Goal: Information Seeking & Learning: Learn about a topic

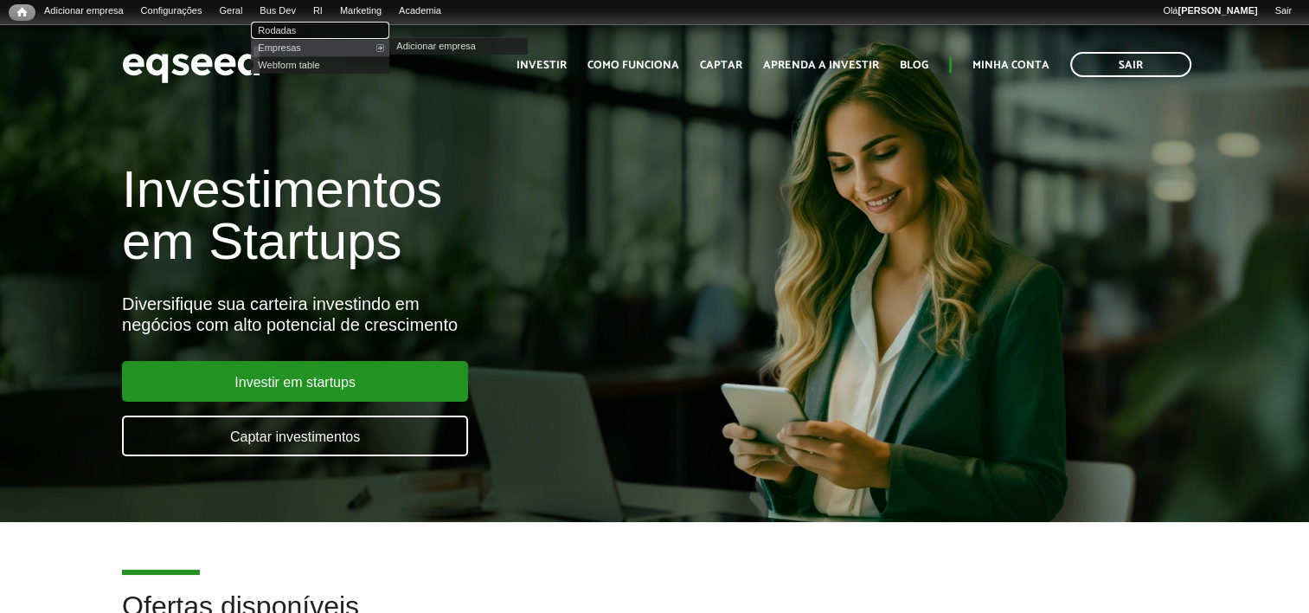
click at [308, 28] on link "Rodadas" at bounding box center [320, 30] width 138 height 17
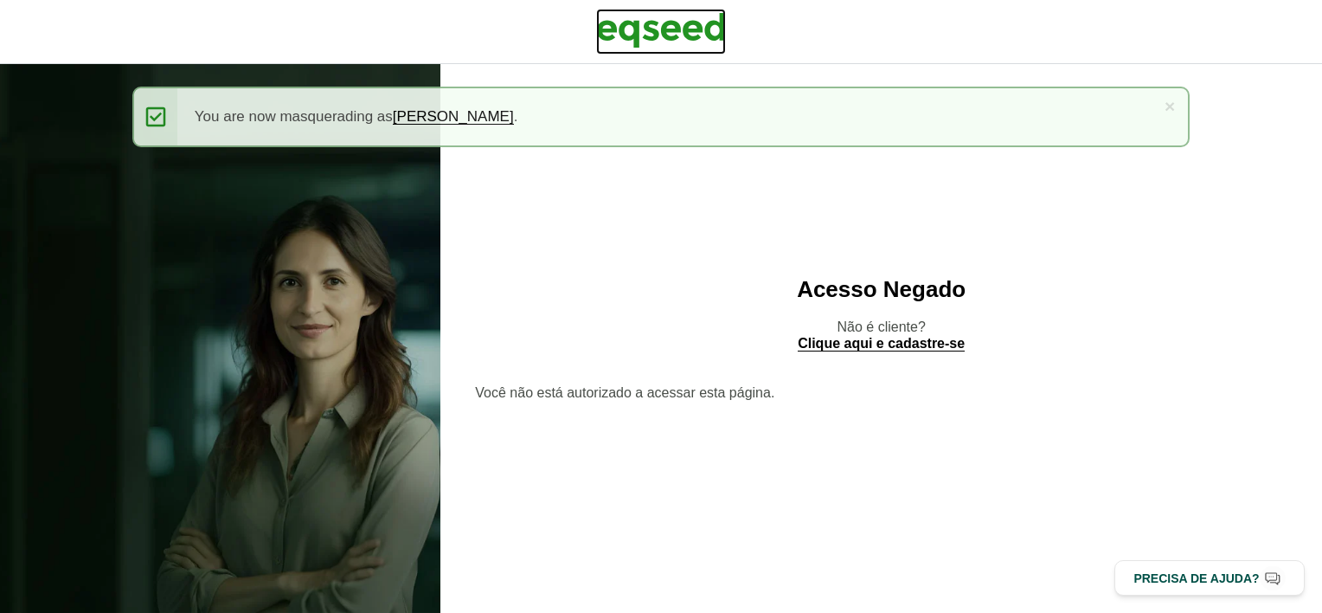
click at [658, 23] on img at bounding box center [661, 30] width 130 height 43
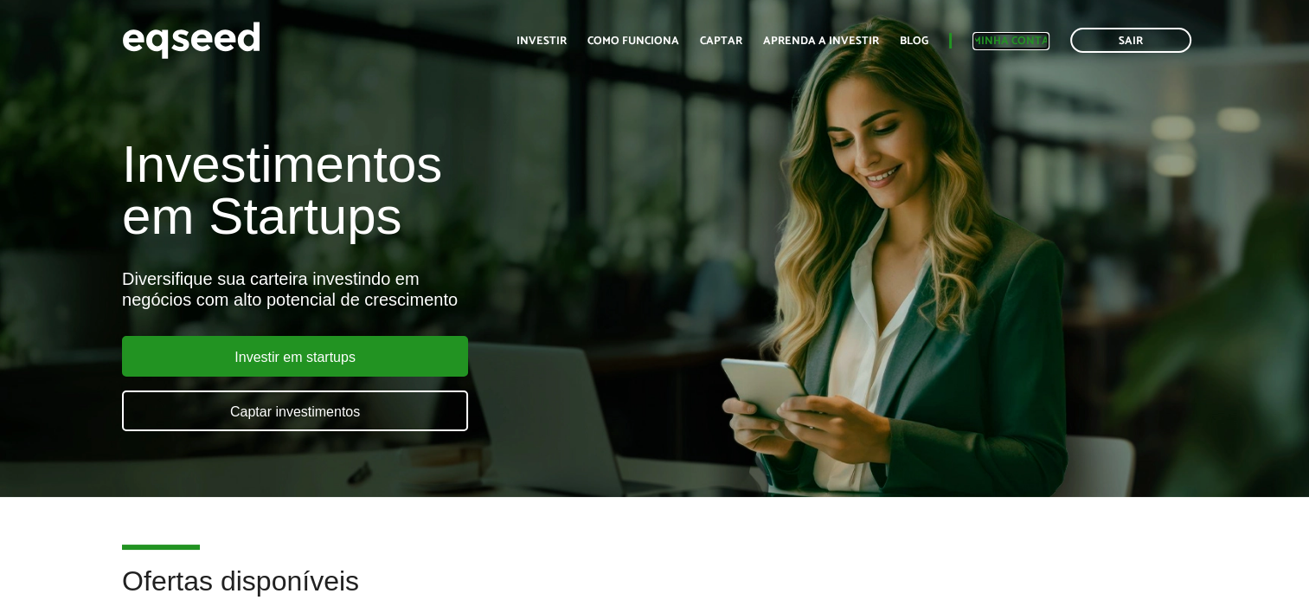
click at [1025, 40] on link "Minha conta" at bounding box center [1011, 40] width 77 height 11
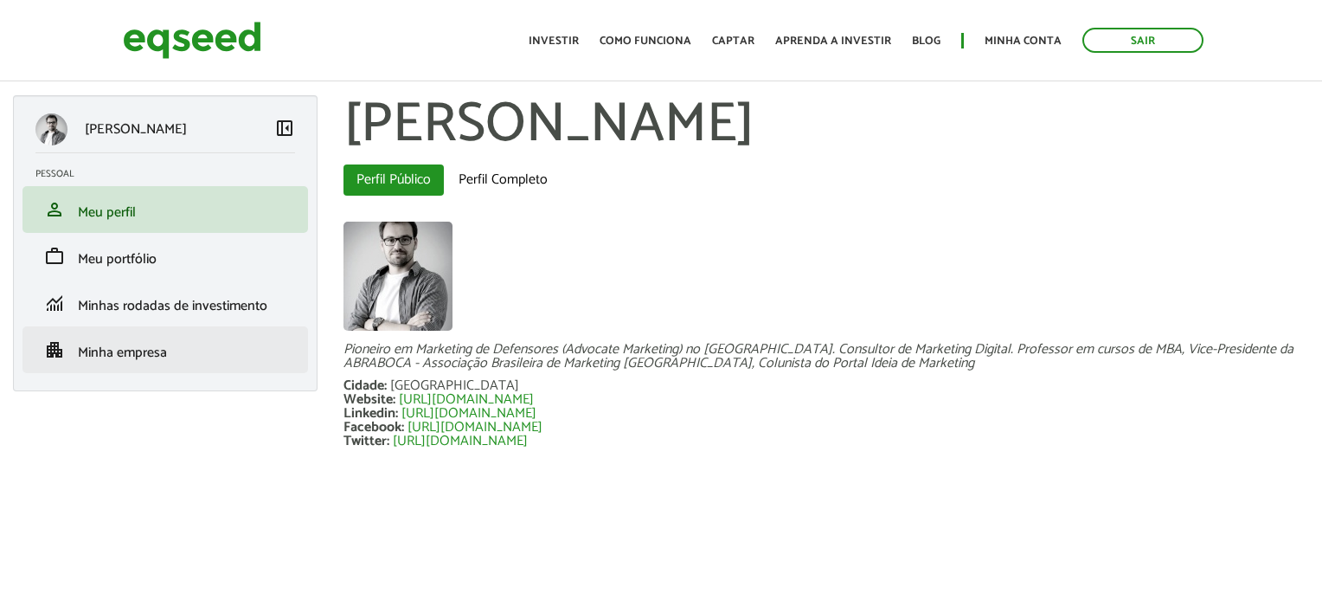
click at [170, 363] on li "apartment Minha empresa" at bounding box center [165, 349] width 286 height 47
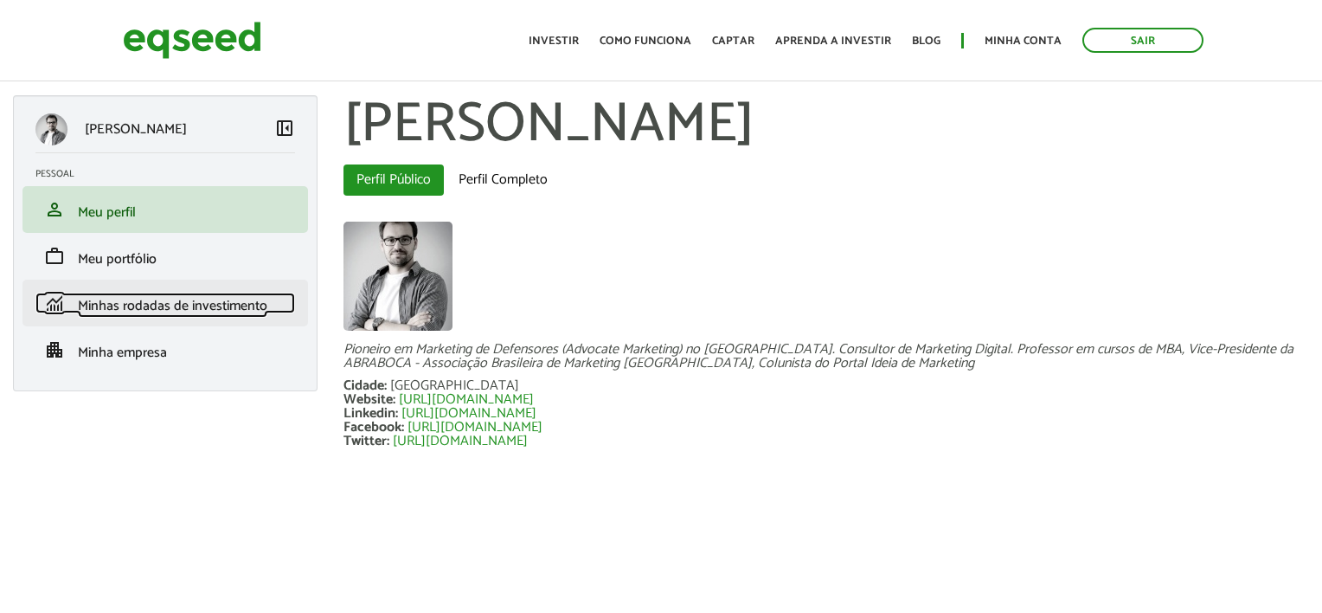
click at [204, 317] on span "Minhas rodadas de investimento" at bounding box center [173, 305] width 190 height 23
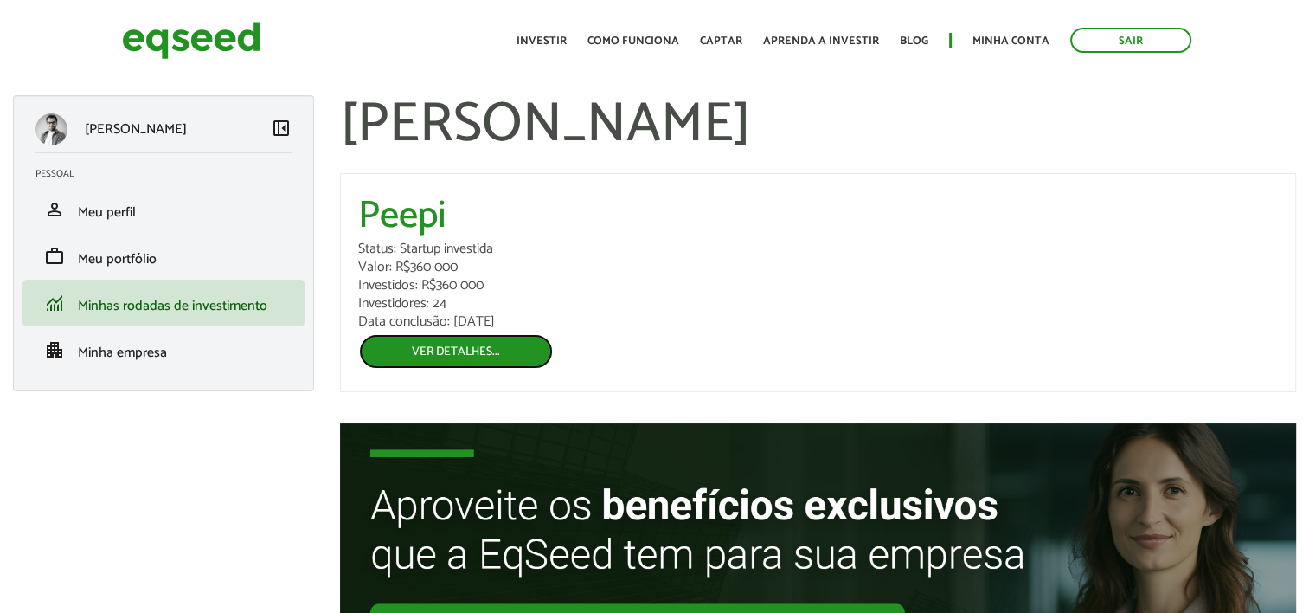
click at [461, 347] on link "Ver detalhes..." at bounding box center [456, 351] width 196 height 36
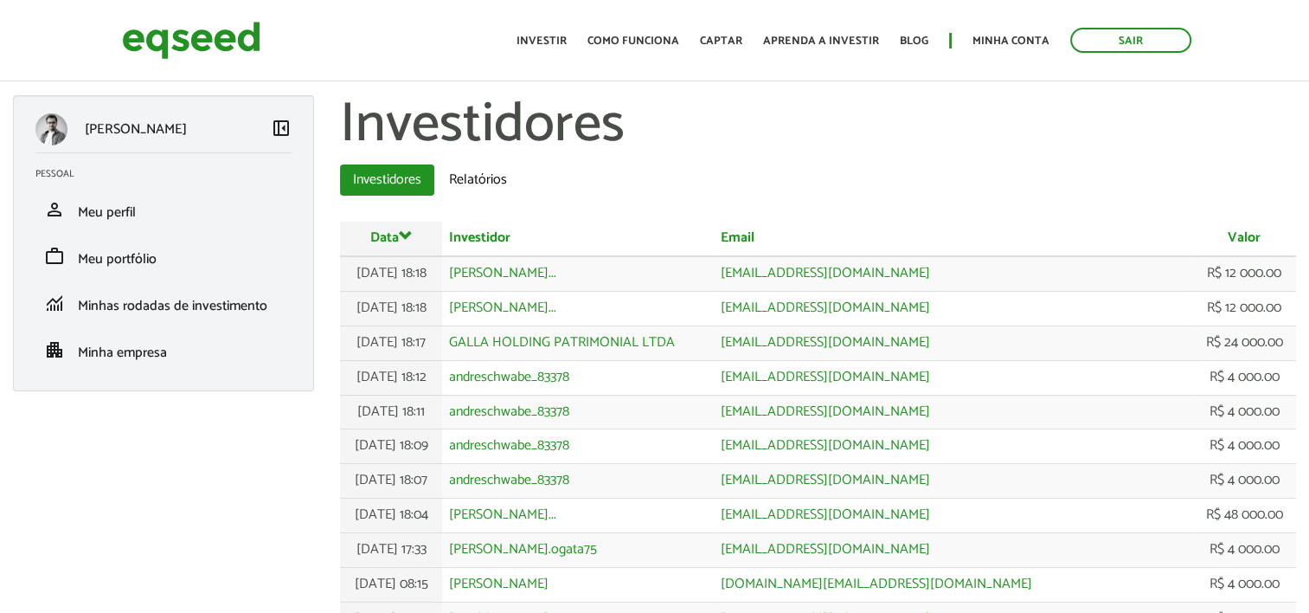
click at [1096, 42] on link "Sair" at bounding box center [1130, 40] width 121 height 25
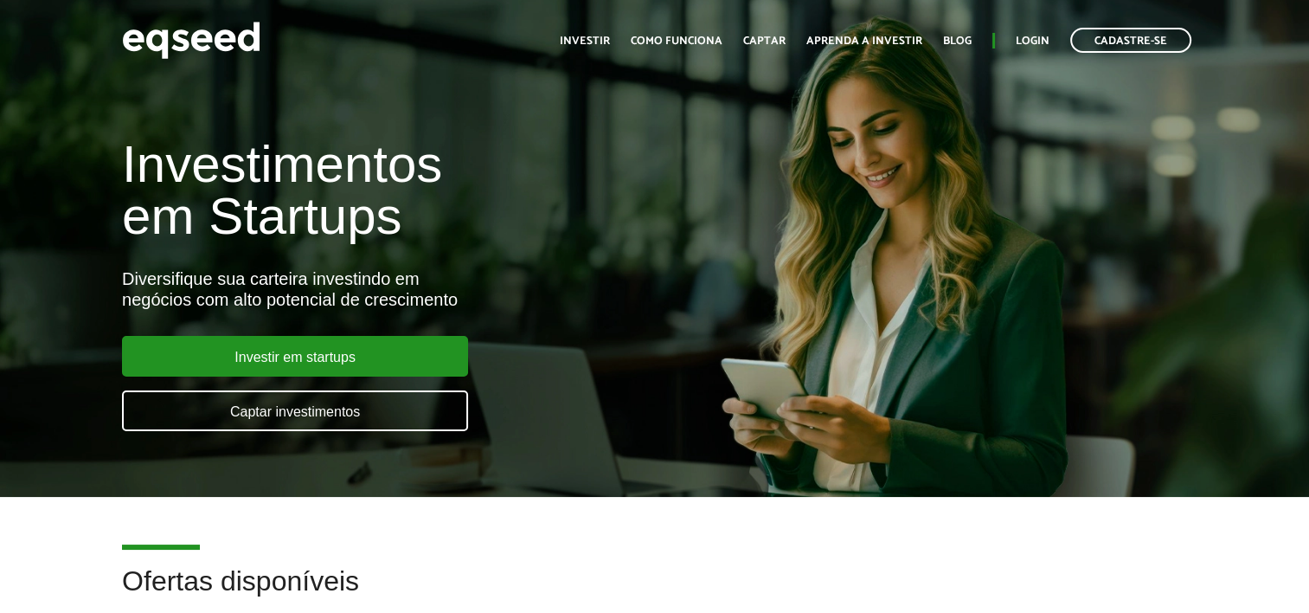
click at [1056, 42] on ul "Início Investir Como funciona Captar Aprenda a investir Blog Login Cadastre-se" at bounding box center [875, 40] width 649 height 25
click at [1038, 42] on link "Login" at bounding box center [1033, 40] width 34 height 11
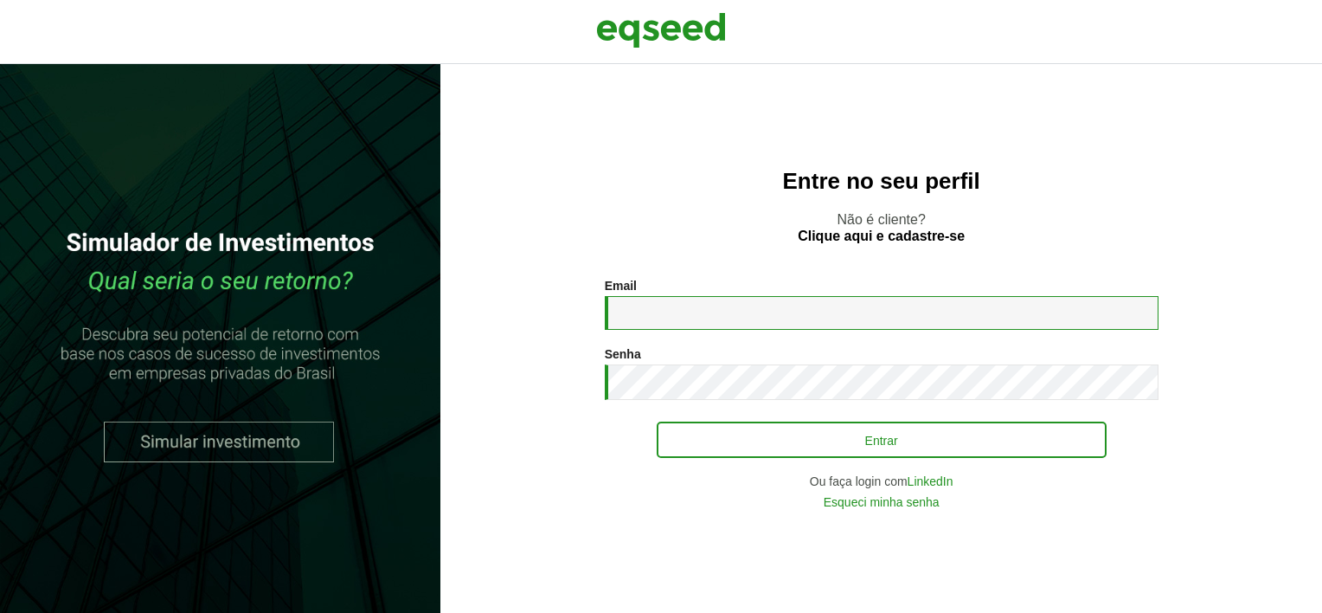
type input "**********"
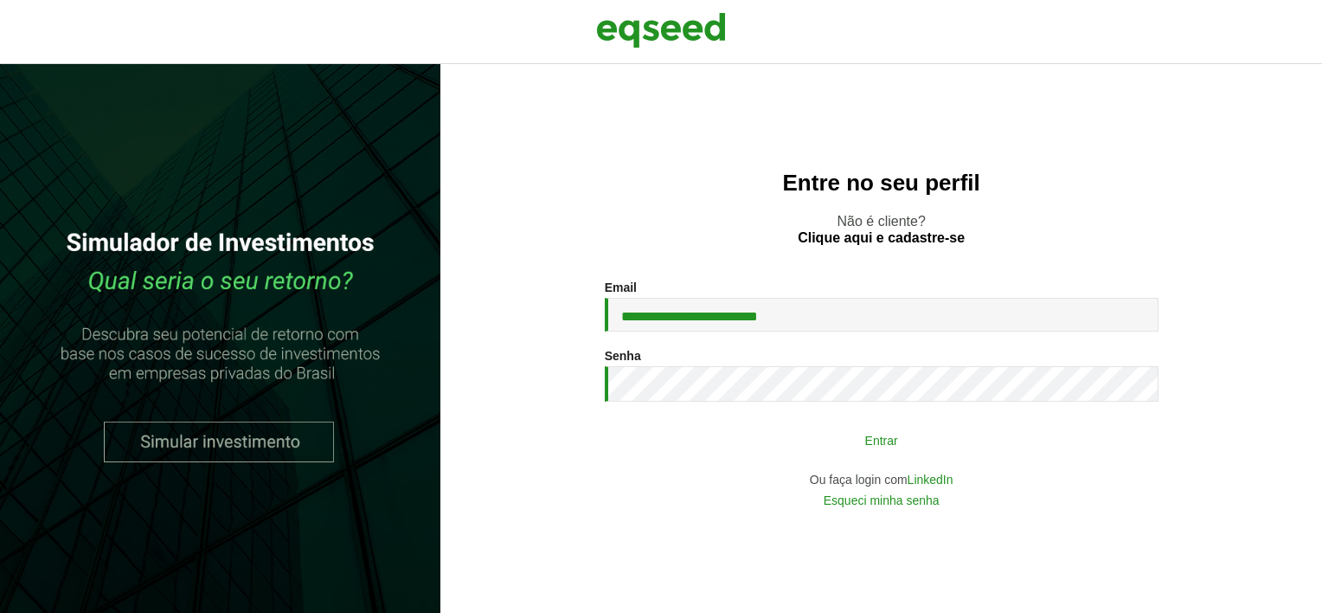
click at [924, 436] on button "Entrar" at bounding box center [882, 439] width 450 height 33
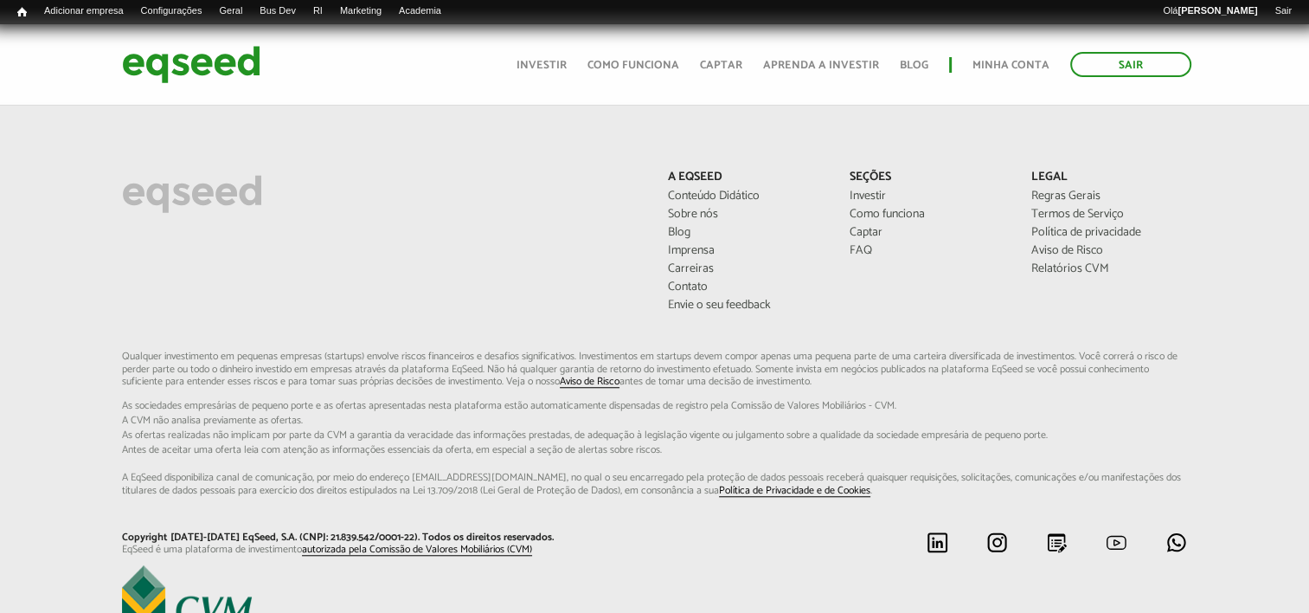
scroll to position [1423, 0]
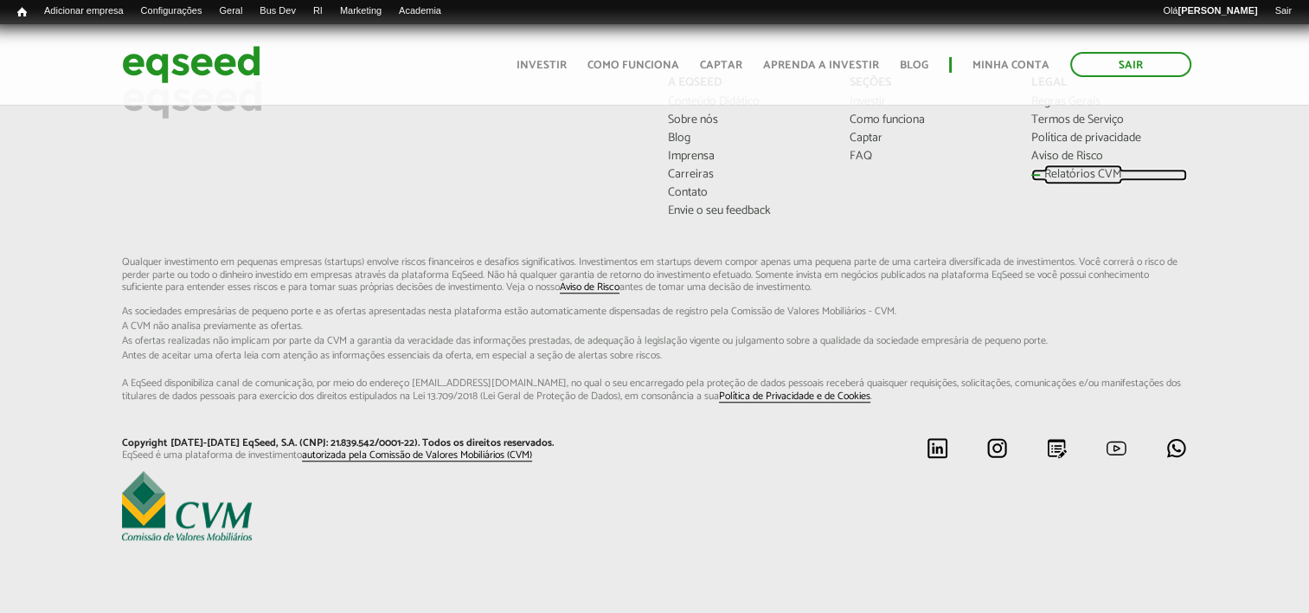
click at [1083, 173] on link "Relatórios CVM" at bounding box center [1109, 175] width 156 height 12
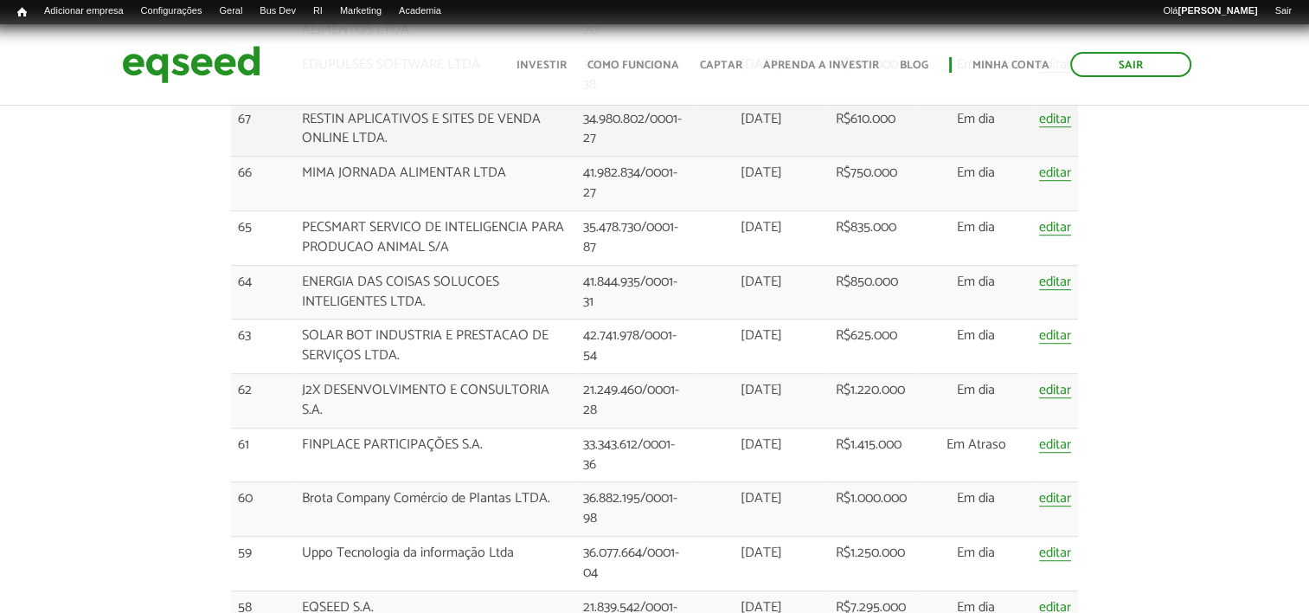
scroll to position [1125, 0]
